Goal: Task Accomplishment & Management: Use online tool/utility

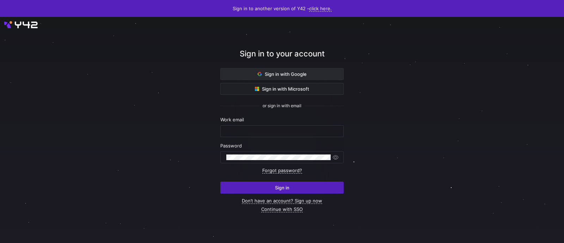
click at [270, 72] on span "Sign in with Google" at bounding box center [282, 74] width 49 height 6
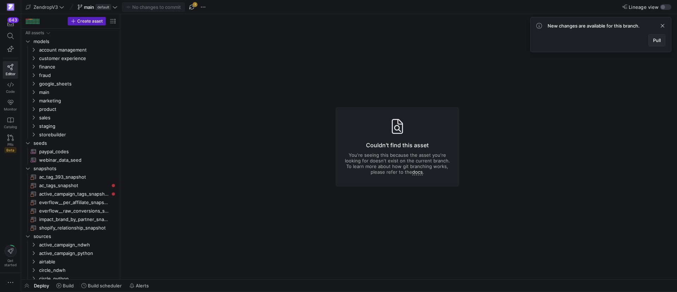
click at [659, 39] on span "Pull" at bounding box center [657, 40] width 8 height 6
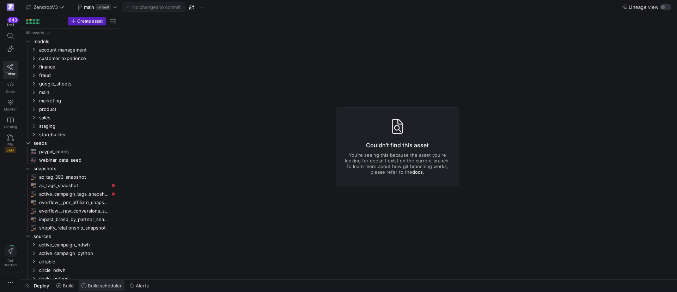
click at [117, 284] on span "Build scheduler" at bounding box center [105, 285] width 34 height 6
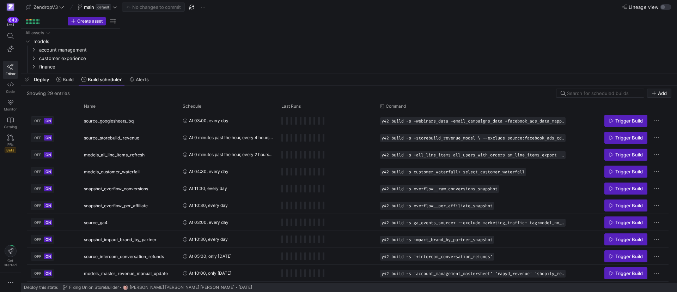
drag, startPoint x: 247, startPoint y: 162, endPoint x: 271, endPoint y: 72, distance: 92.8
click at [271, 72] on div at bounding box center [349, 73] width 656 height 3
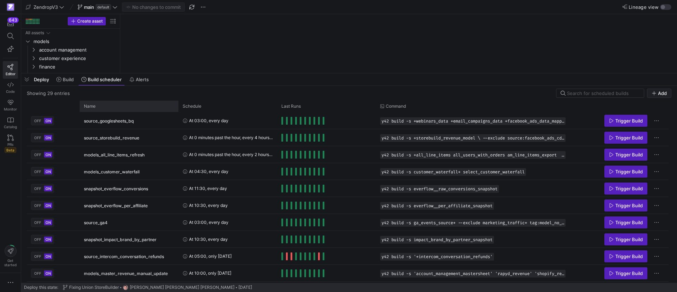
click at [106, 106] on div "Name" at bounding box center [126, 106] width 85 height 8
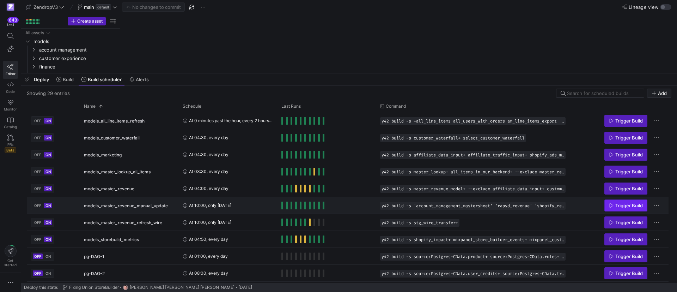
click at [623, 203] on span "Trigger Build" at bounding box center [628, 205] width 27 height 6
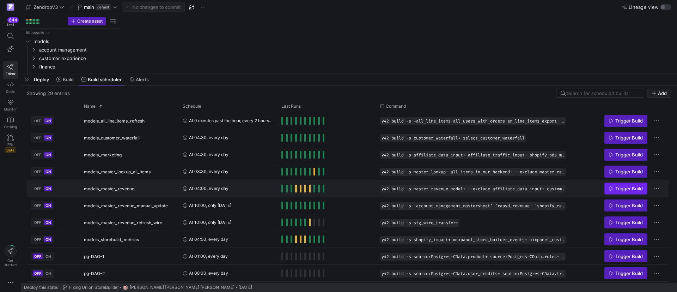
click at [626, 185] on span "Trigger Build" at bounding box center [628, 188] width 27 height 6
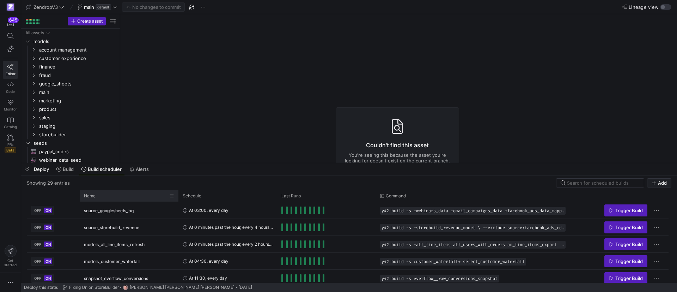
click at [108, 196] on div "Name" at bounding box center [126, 196] width 85 height 8
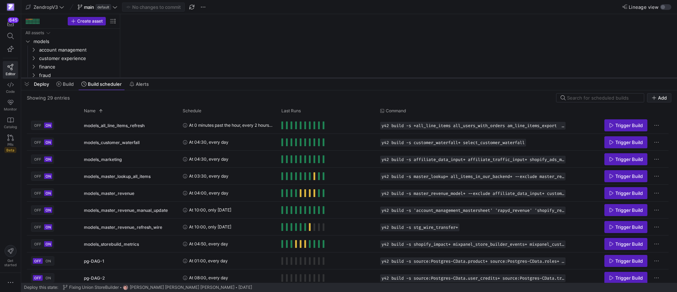
drag, startPoint x: 197, startPoint y: 163, endPoint x: 214, endPoint y: 78, distance: 86.6
click at [214, 78] on div at bounding box center [349, 77] width 656 height 3
click at [611, 158] on icon "Press SPACE to select this row." at bounding box center [611, 159] width 5 height 5
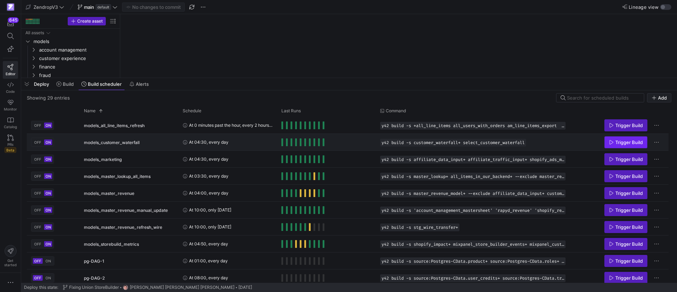
click at [625, 142] on span "Trigger Build" at bounding box center [628, 142] width 27 height 6
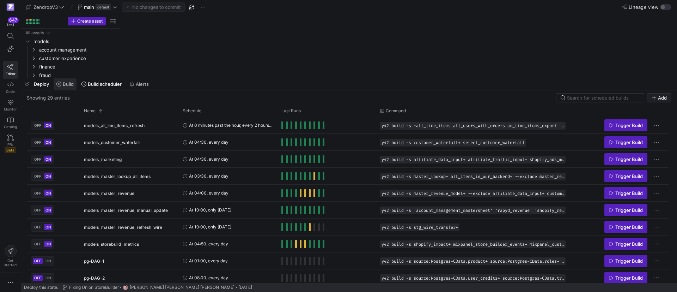
drag, startPoint x: 28, startPoint y: 87, endPoint x: 55, endPoint y: 82, distance: 26.9
click at [33, 87] on div "Deploy Build Build scheduler Alerts" at bounding box center [86, 84] width 131 height 12
click at [26, 83] on span "button" at bounding box center [26, 84] width 11 height 12
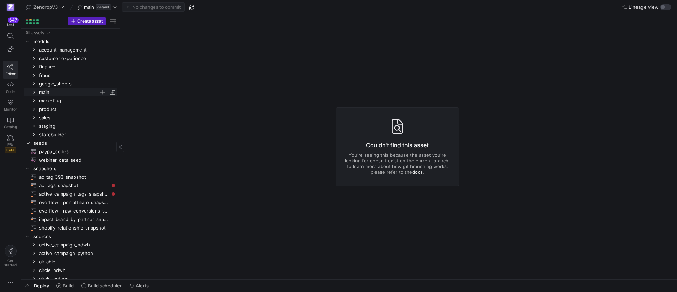
click at [33, 92] on icon "Press SPACE to select this row." at bounding box center [33, 92] width 5 height 4
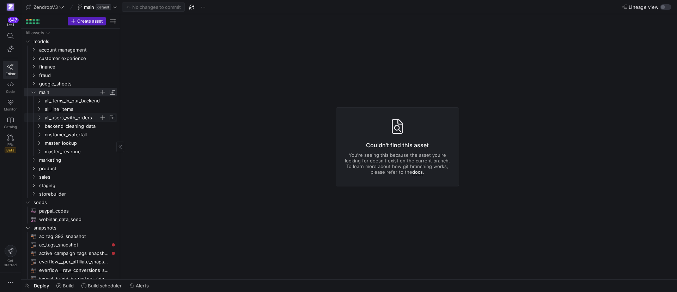
click at [40, 115] on icon "Press SPACE to select this row." at bounding box center [39, 117] width 5 height 4
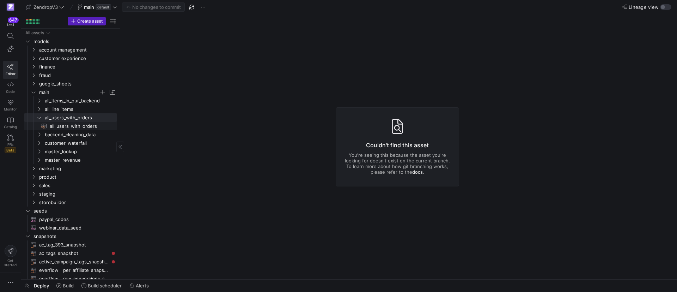
click at [63, 128] on span "all_users_with_orders​​​​​​​​​​" at bounding box center [79, 126] width 59 height 8
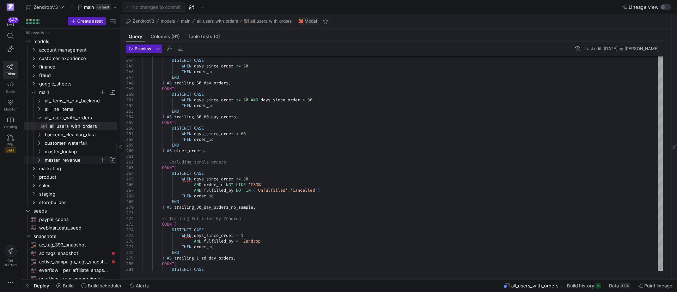
click at [38, 159] on icon "Press SPACE to select this row." at bounding box center [39, 160] width 5 height 4
click at [63, 168] on span "master_revenue_model​​​​​​​​​​" at bounding box center [79, 168] width 59 height 8
type textarea "{# {{ config( materialized='view', partition_by={"field": "transaction_date_utc…"
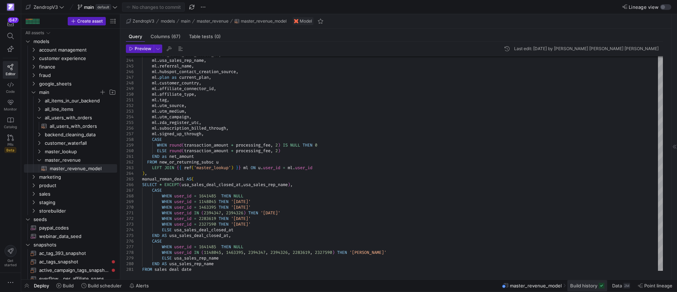
click at [595, 288] on span at bounding box center [587, 285] width 40 height 11
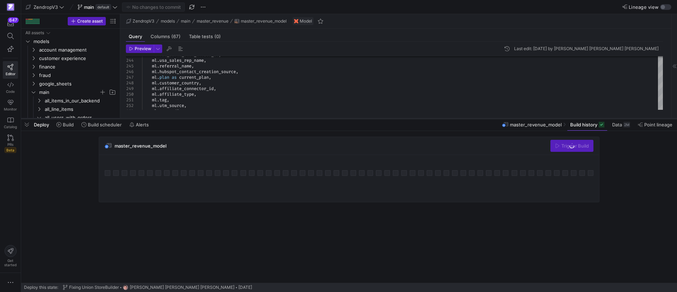
drag, startPoint x: 443, startPoint y: 129, endPoint x: 444, endPoint y: 118, distance: 10.9
click at [444, 118] on div at bounding box center [349, 118] width 656 height 3
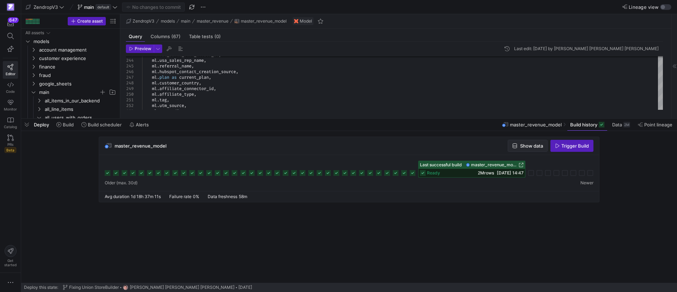
click at [522, 147] on span "Show data" at bounding box center [531, 146] width 23 height 6
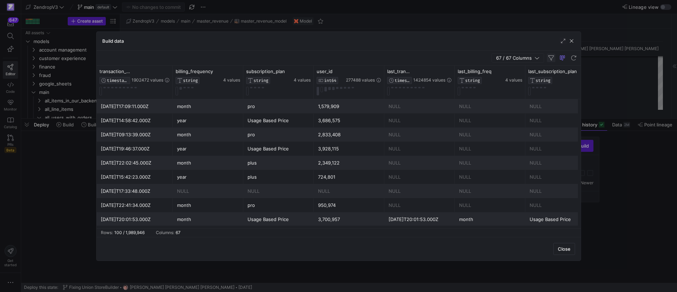
click at [552, 55] on span "button" at bounding box center [551, 58] width 8 height 8
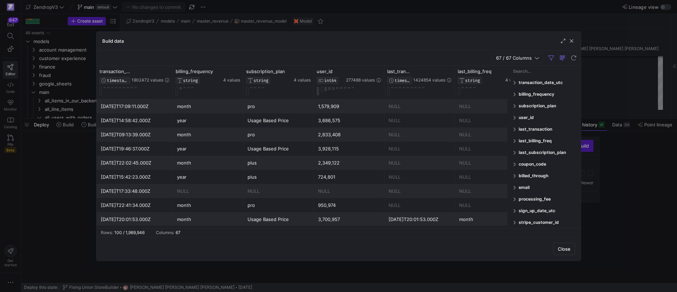
click at [545, 73] on input "Filter Columns Input" at bounding box center [545, 71] width 65 height 14
type input "transaction"
click at [515, 116] on span at bounding box center [515, 117] width 4 height 5
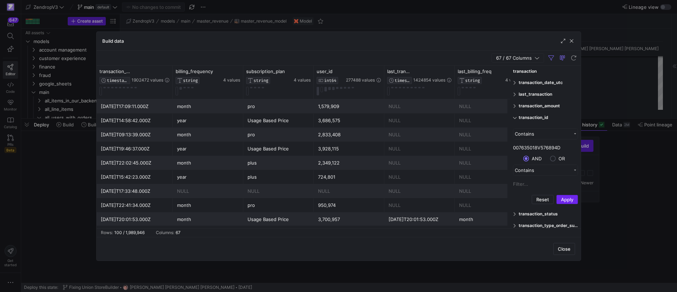
click at [567, 199] on button "Apply" at bounding box center [567, 199] width 22 height 9
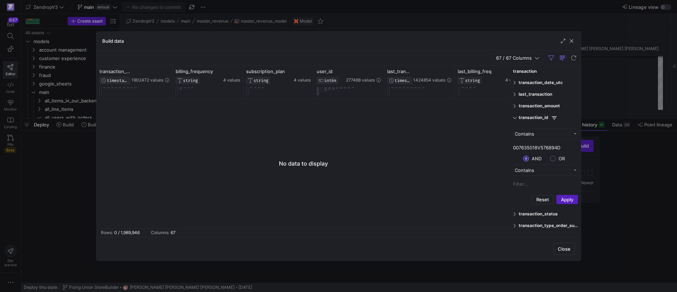
click at [567, 145] on input "007635018V576894D" at bounding box center [545, 147] width 65 height 11
type input "007635018V576894"
click at [567, 199] on button "Apply" at bounding box center [567, 199] width 22 height 9
click at [572, 41] on span "button" at bounding box center [571, 40] width 7 height 7
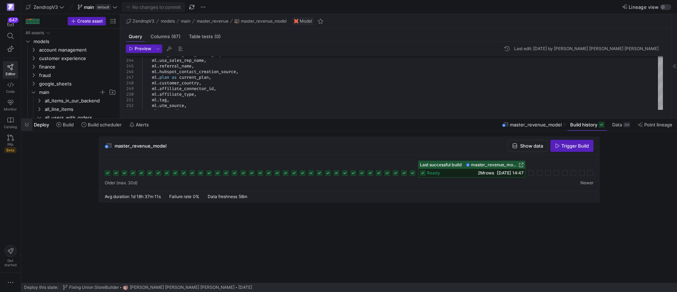
click at [25, 125] on span "button" at bounding box center [26, 124] width 11 height 12
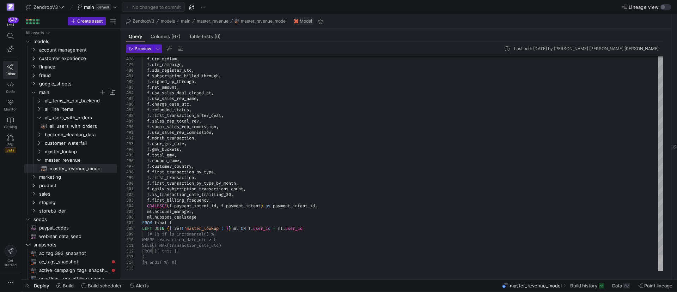
click at [659, 270] on div at bounding box center [660, 263] width 5 height 16
